Goal: Navigation & Orientation: Find specific page/section

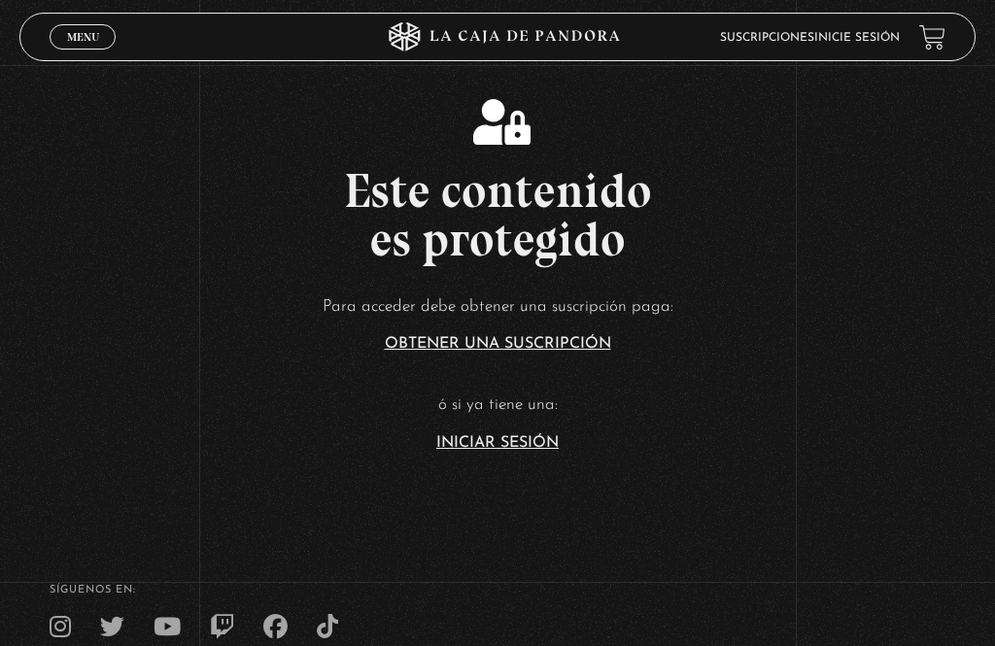
click at [508, 451] on link "Iniciar Sesión" at bounding box center [497, 443] width 122 height 16
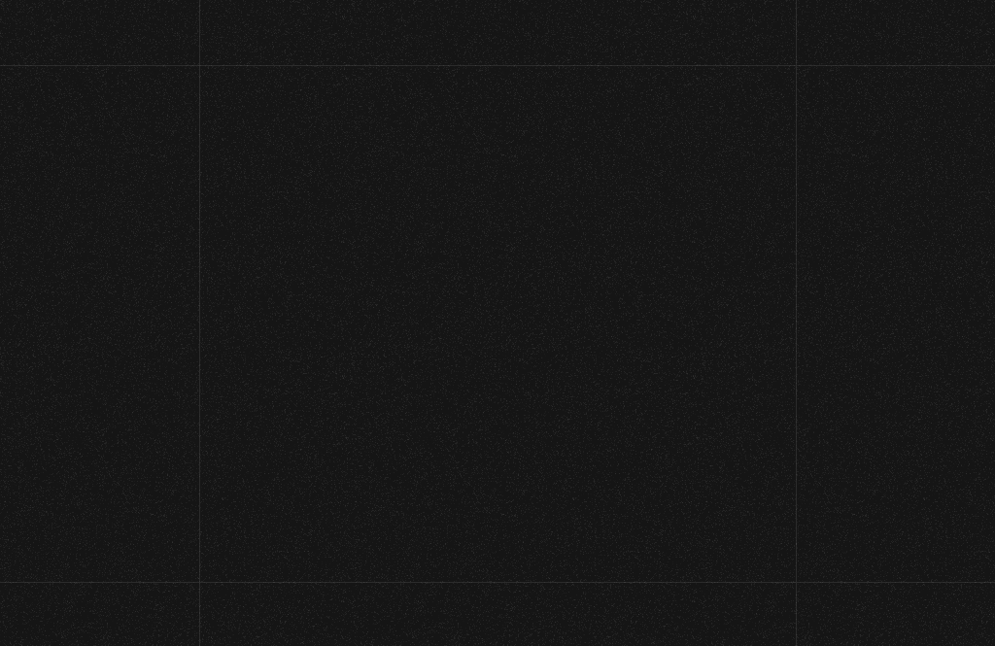
type input "teacherluisdiego@gmail.com"
click at [498, 599] on input "Acceder" at bounding box center [498, 623] width 268 height 49
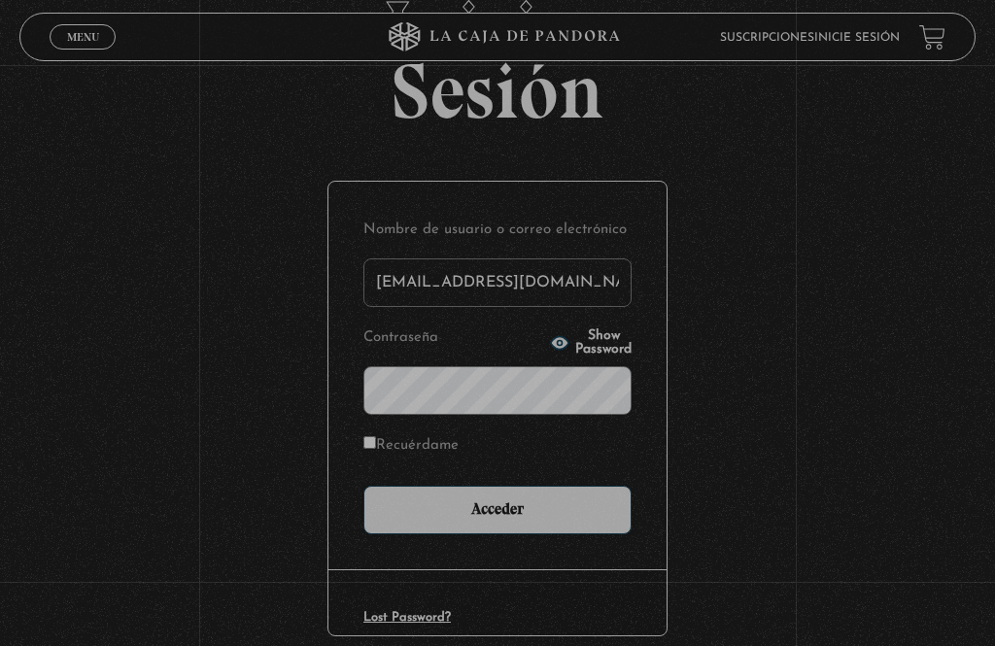
click at [515, 535] on input "Acceder" at bounding box center [498, 510] width 268 height 49
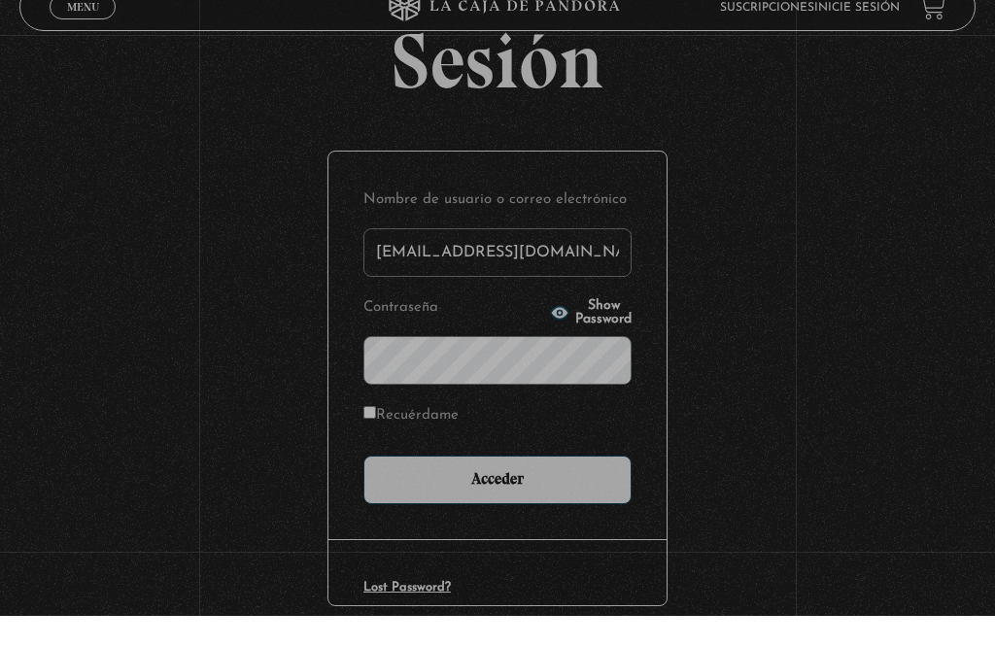
scroll to position [143, 0]
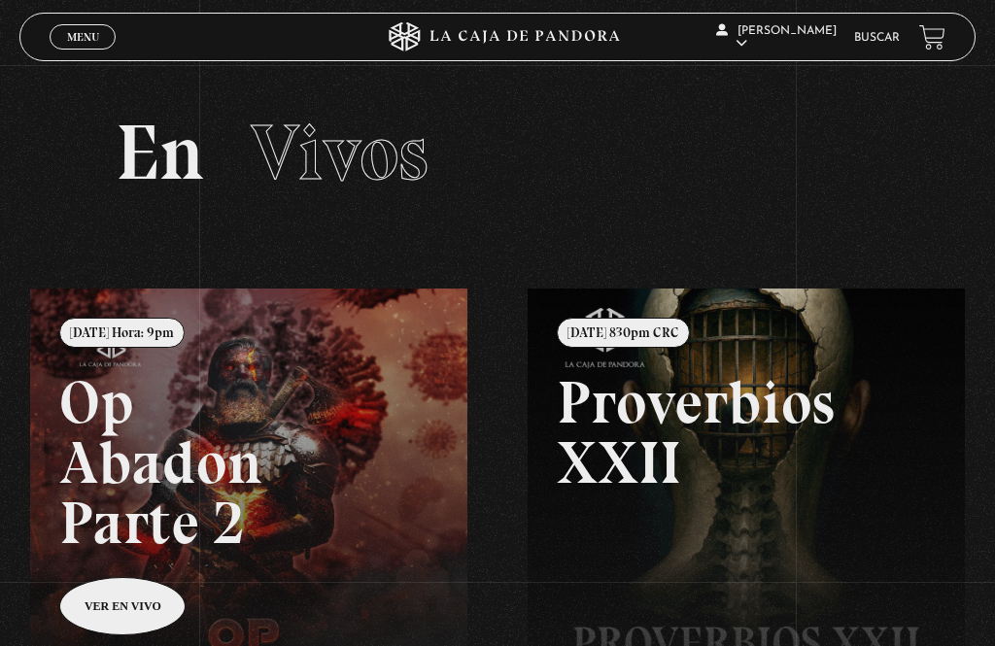
click at [93, 47] on link "Menu Cerrar" at bounding box center [83, 36] width 66 height 25
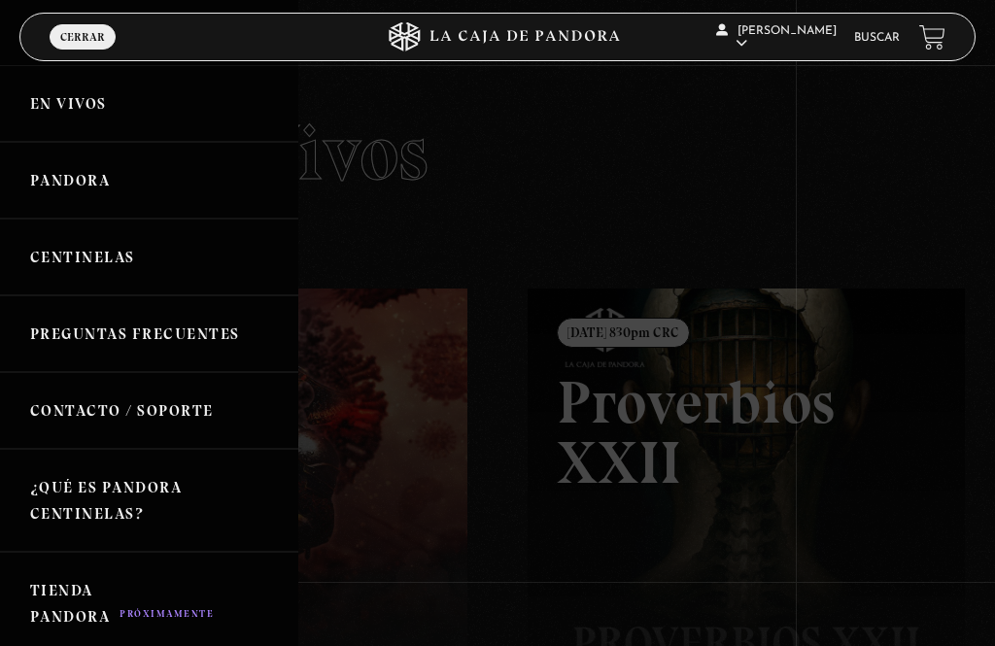
click at [887, 33] on link "Buscar" at bounding box center [877, 38] width 46 height 12
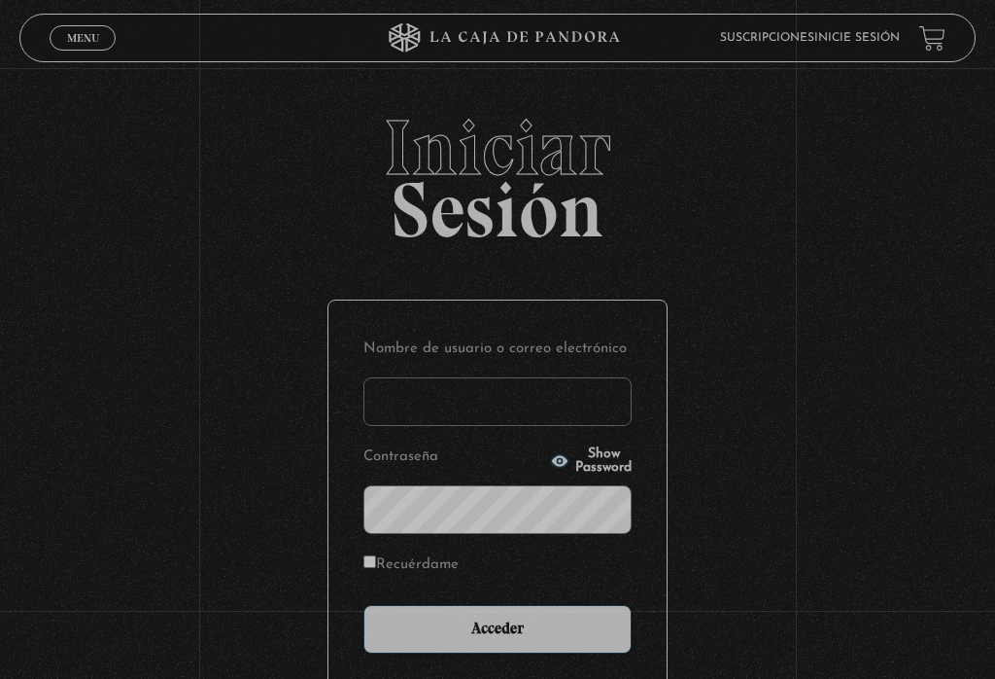
type input "[EMAIL_ADDRESS][DOMAIN_NAME]"
click at [498, 633] on input "Acceder" at bounding box center [498, 629] width 268 height 49
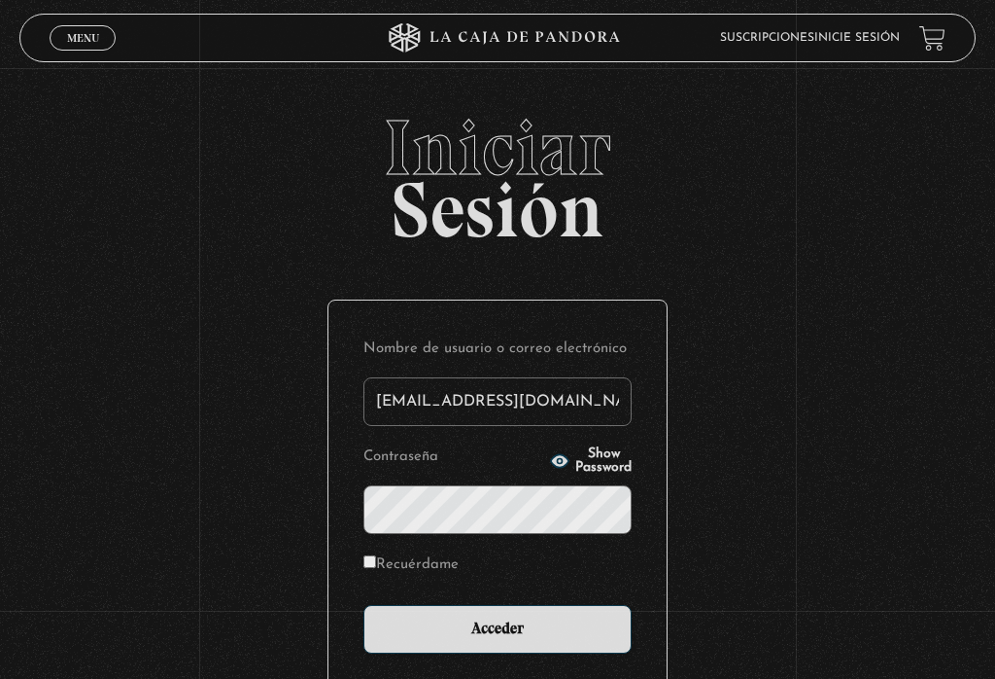
click at [486, 651] on input "Acceder" at bounding box center [498, 629] width 268 height 49
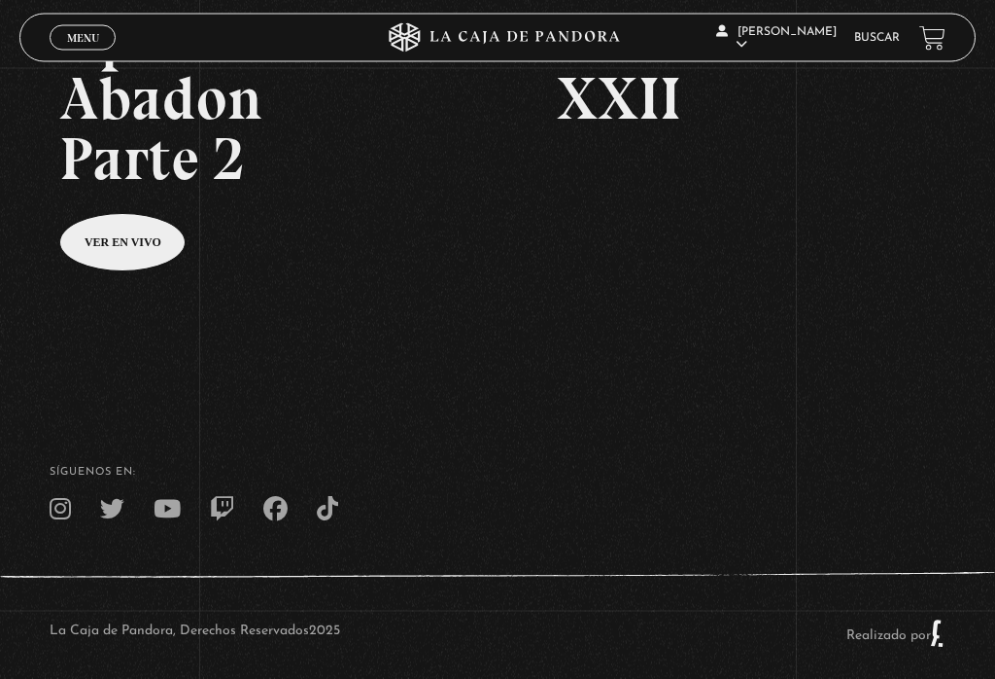
scroll to position [380, 0]
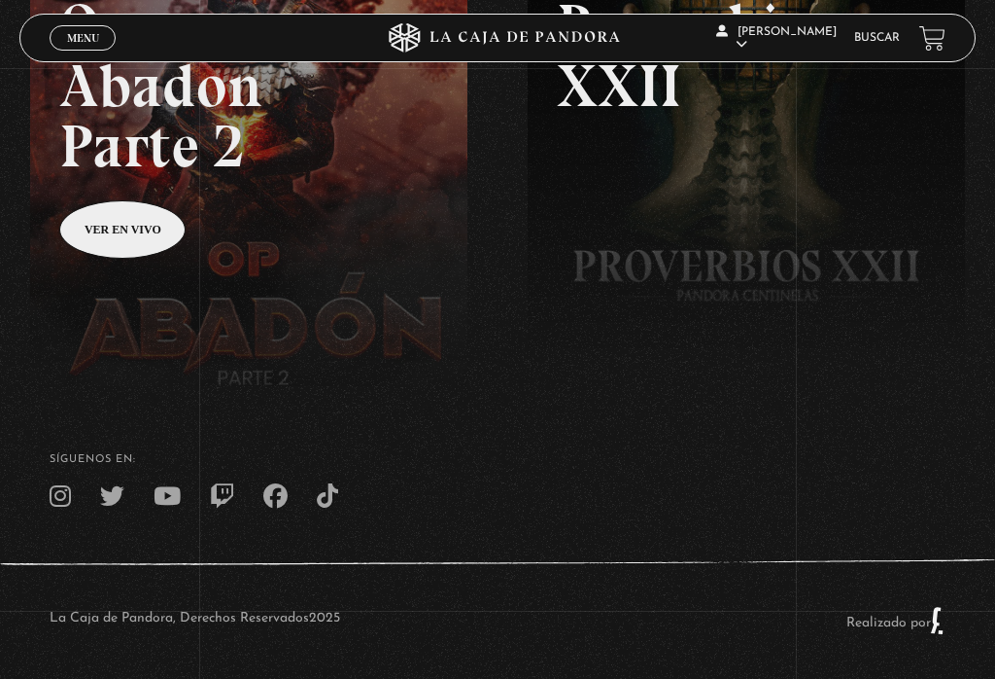
click at [82, 41] on span "Menu" at bounding box center [83, 38] width 32 height 12
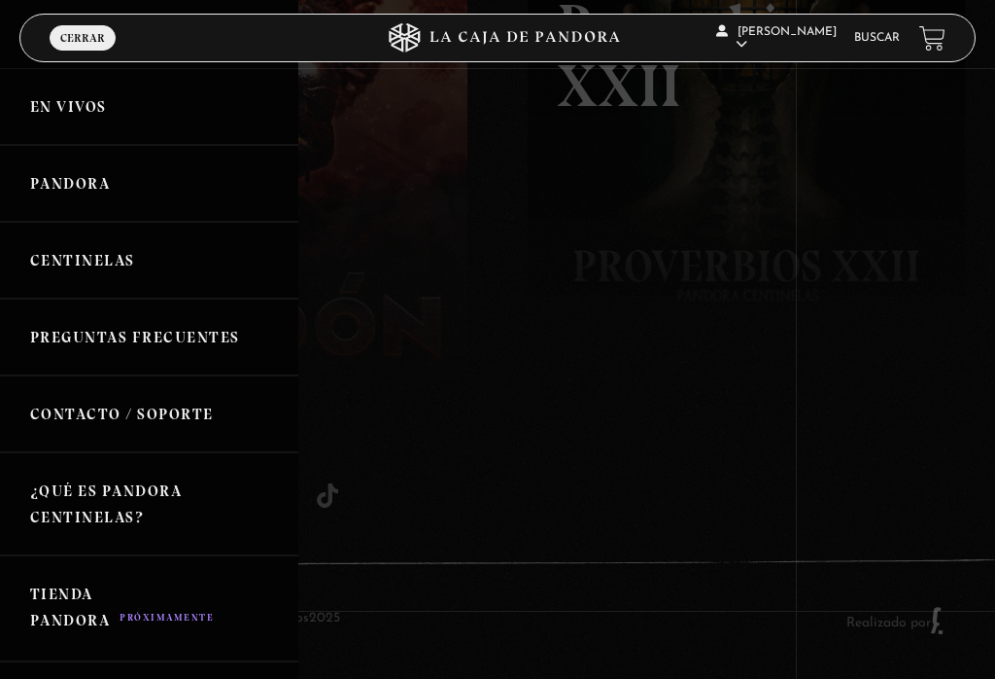
click at [94, 109] on link "En vivos" at bounding box center [149, 106] width 298 height 77
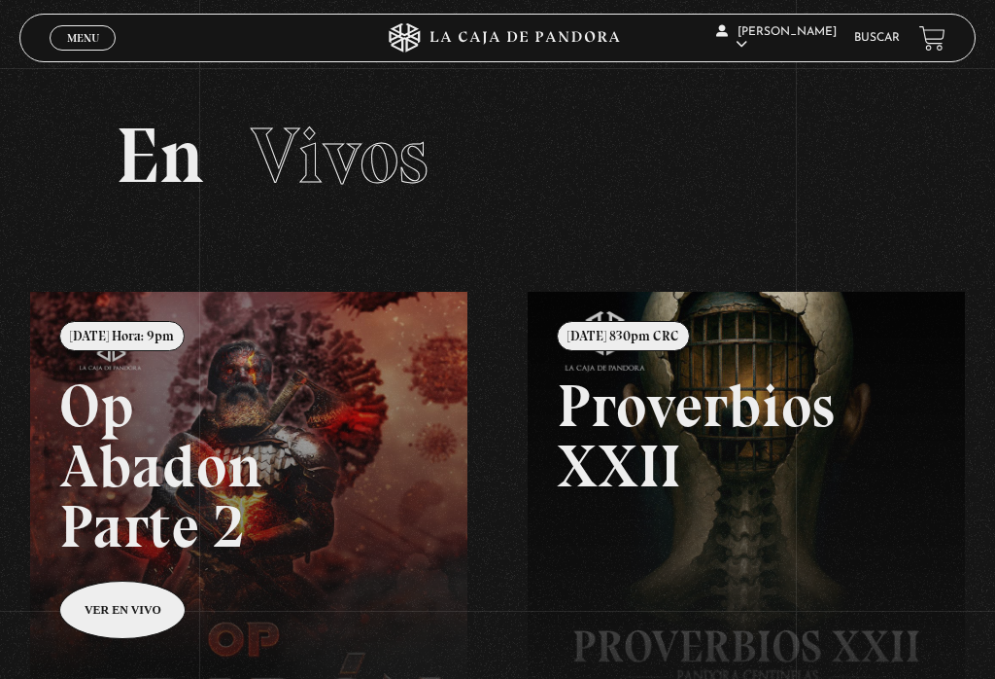
click at [74, 50] on span "Cerrar" at bounding box center [83, 56] width 46 height 14
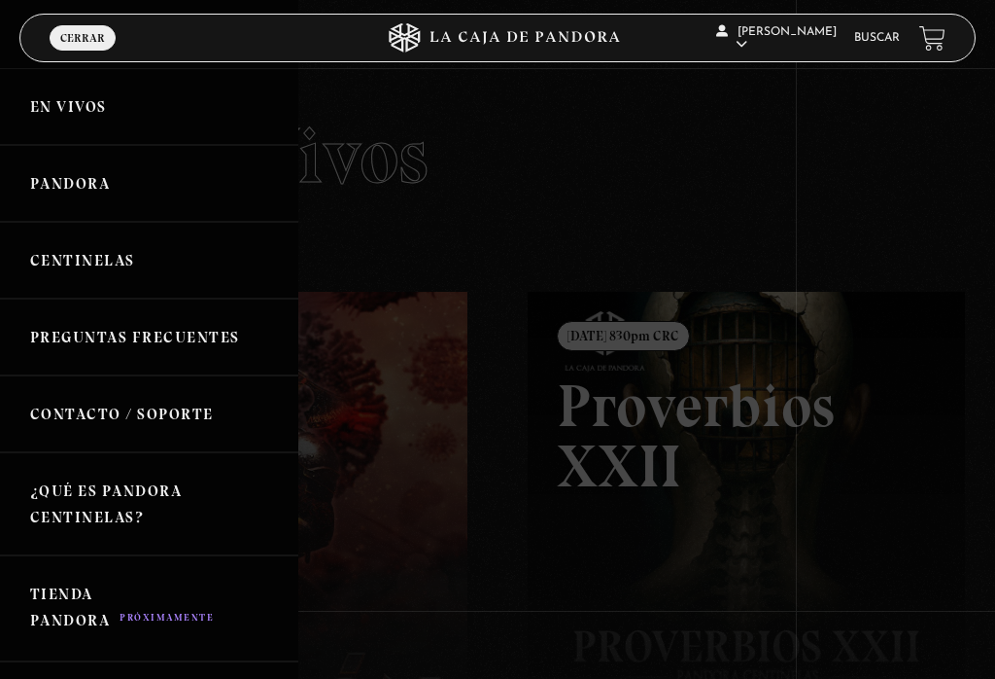
click at [885, 36] on link "Buscar" at bounding box center [877, 38] width 46 height 12
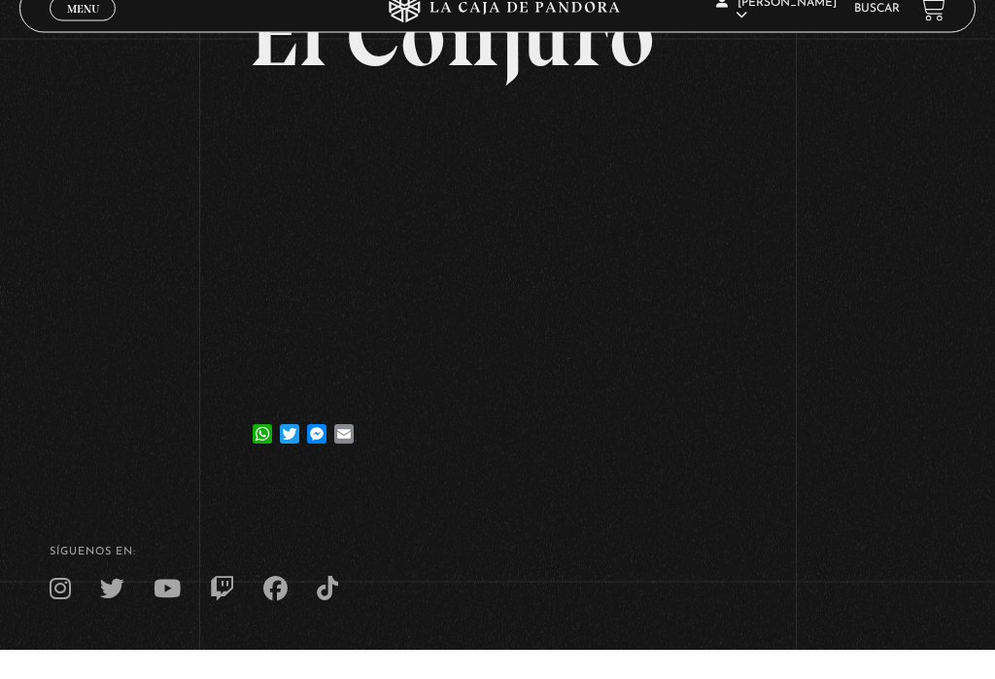
scroll to position [185, 0]
